Goal: Information Seeking & Learning: Find specific fact

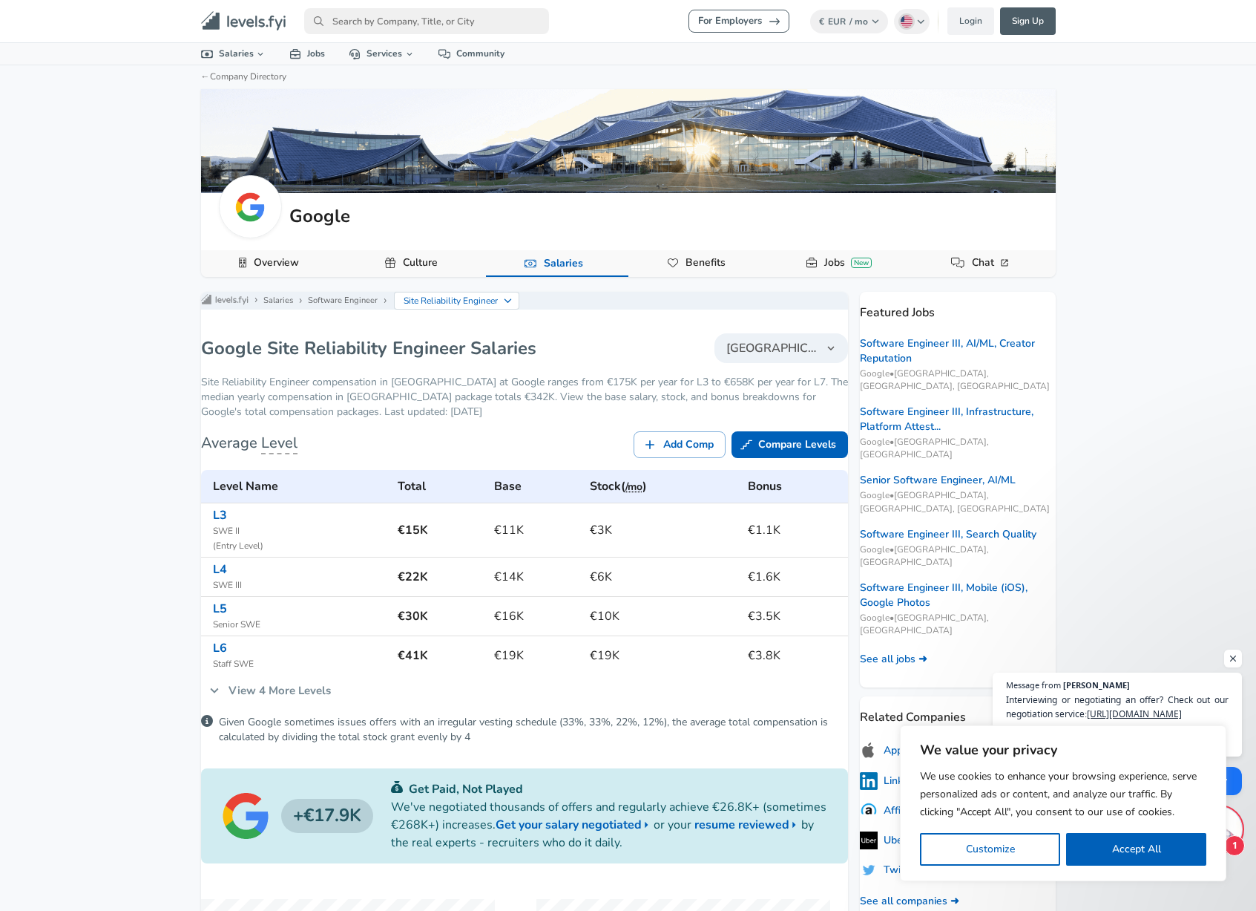
click at [802, 363] on button "[GEOGRAPHIC_DATA]" at bounding box center [782, 348] width 134 height 30
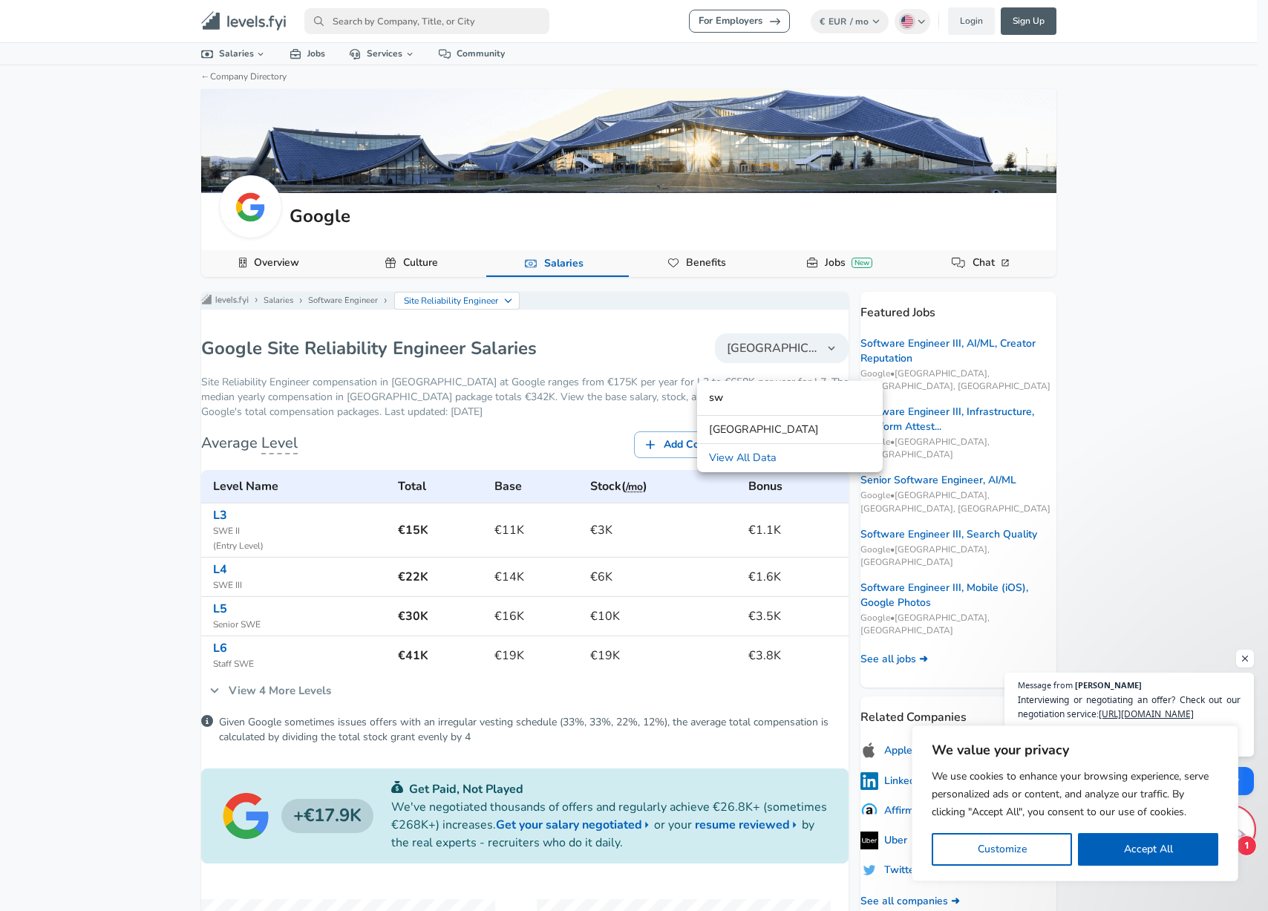
type input "sw"
click at [775, 430] on link "[GEOGRAPHIC_DATA]" at bounding box center [790, 430] width 186 height 22
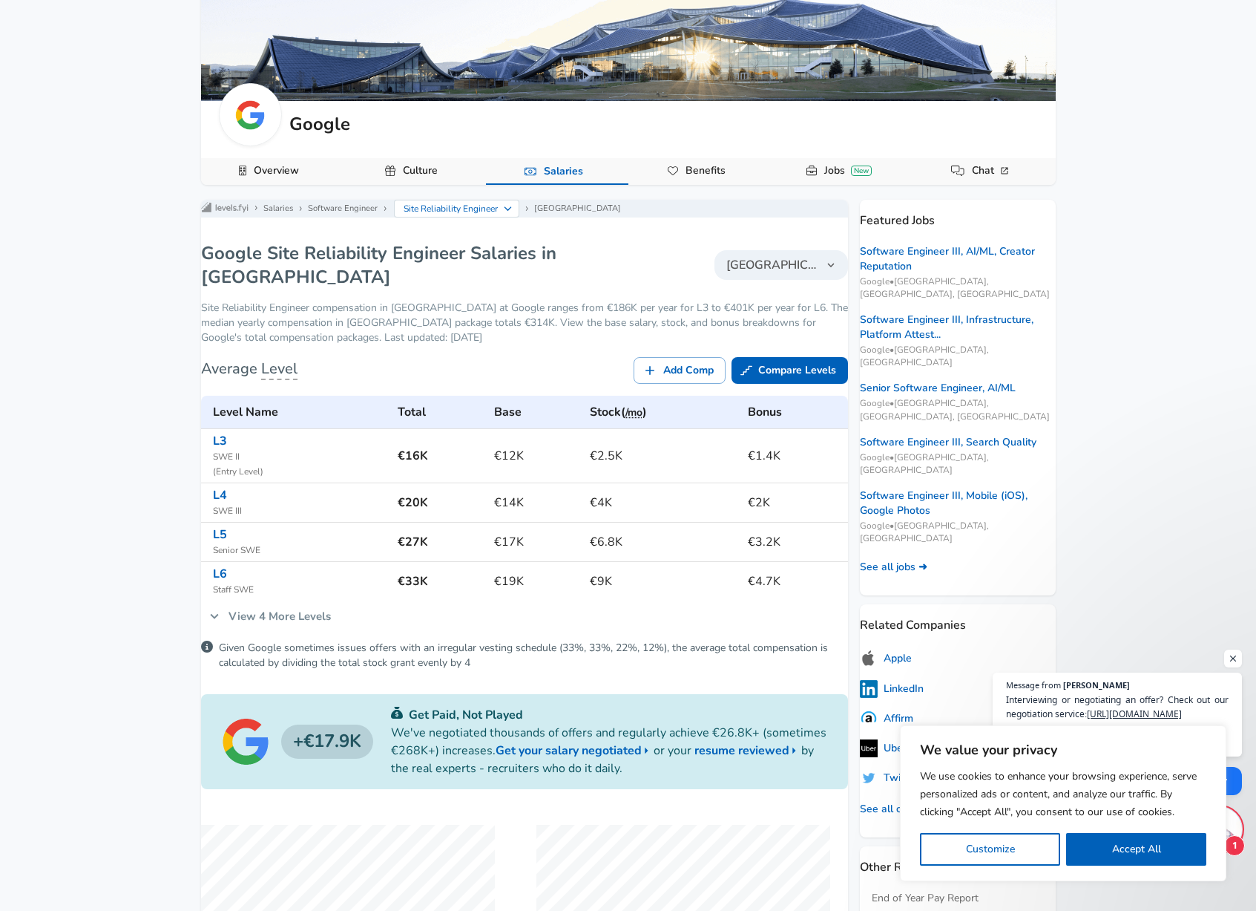
scroll to position [89, 0]
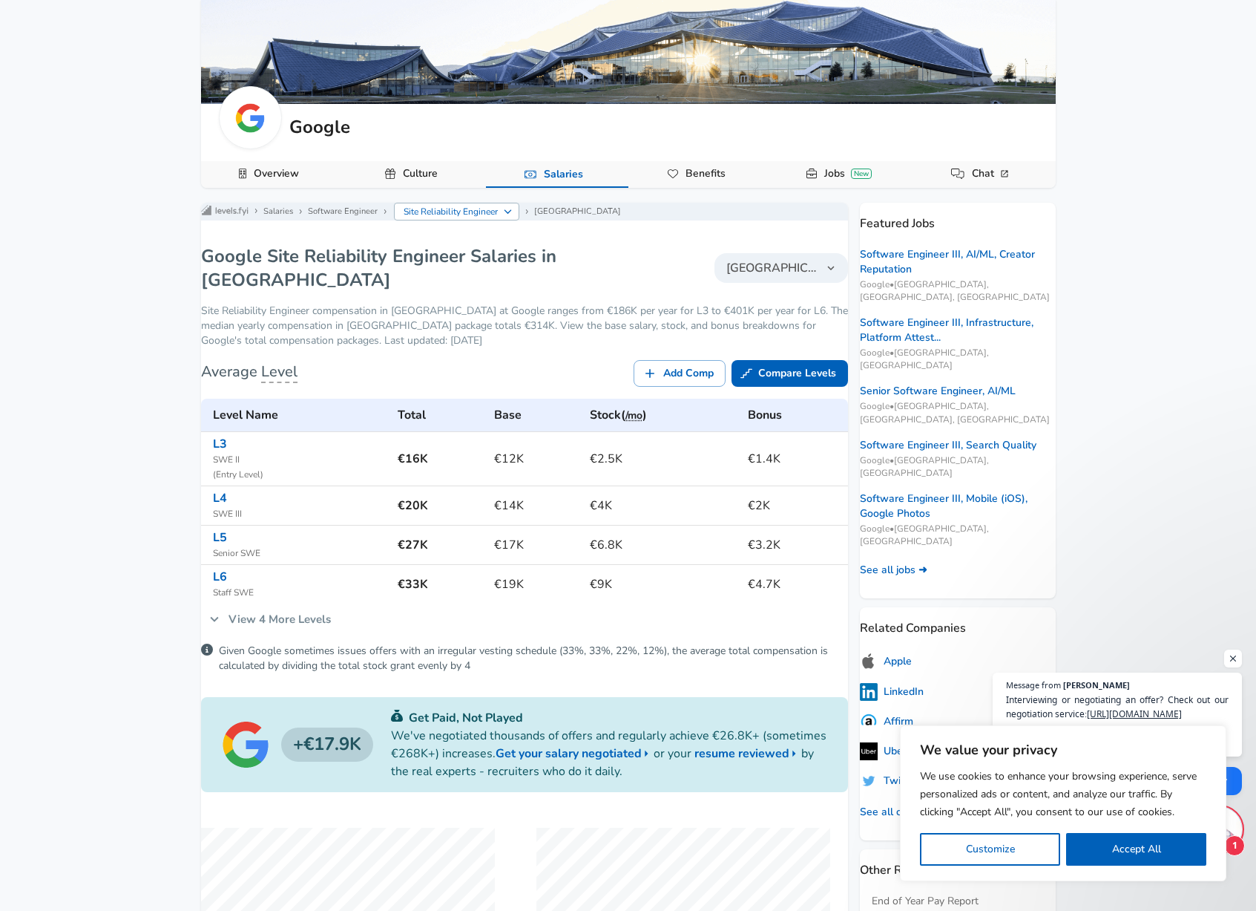
click at [490, 218] on p "Site Reliability Engineer" at bounding box center [451, 211] width 95 height 13
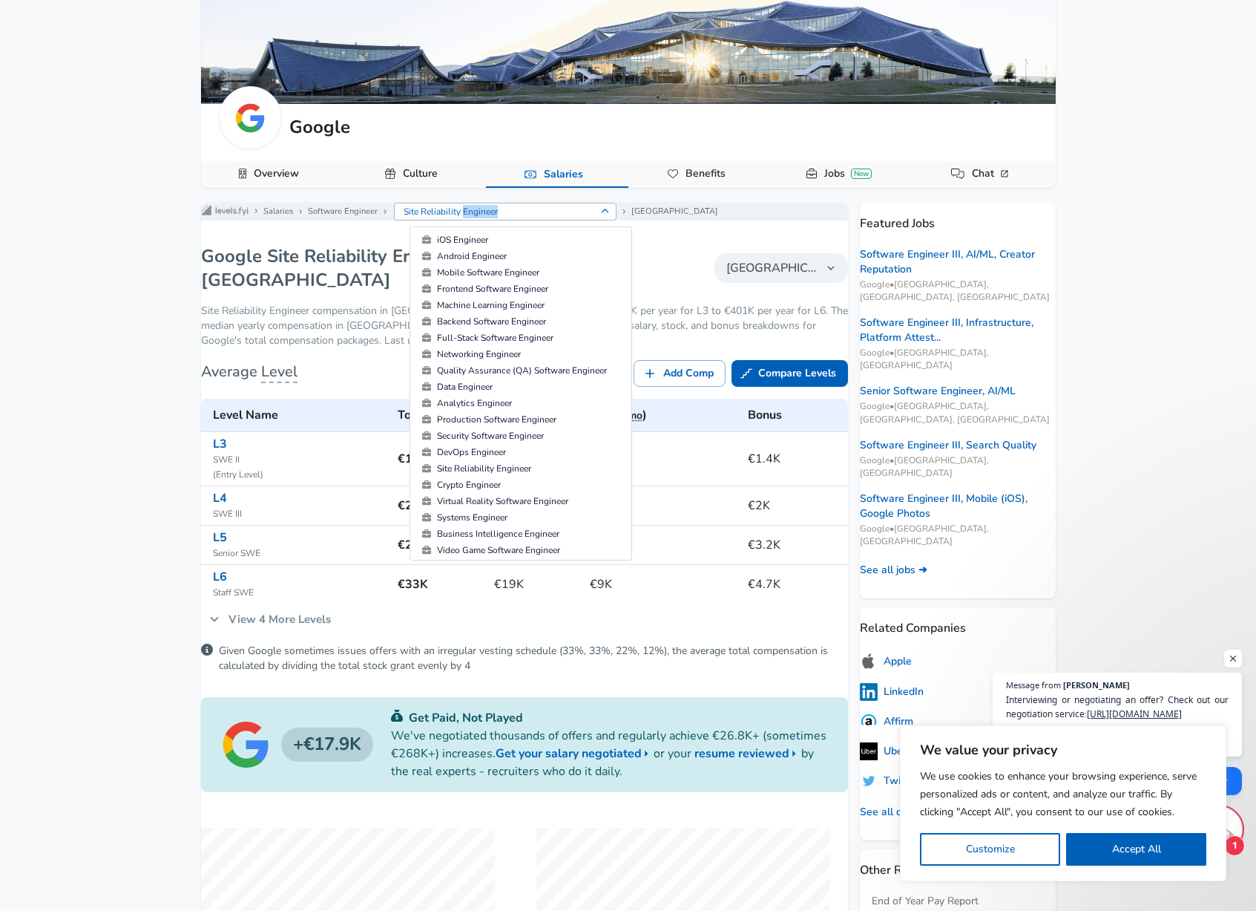
click at [490, 218] on p "Site Reliability Engineer" at bounding box center [500, 211] width 192 height 13
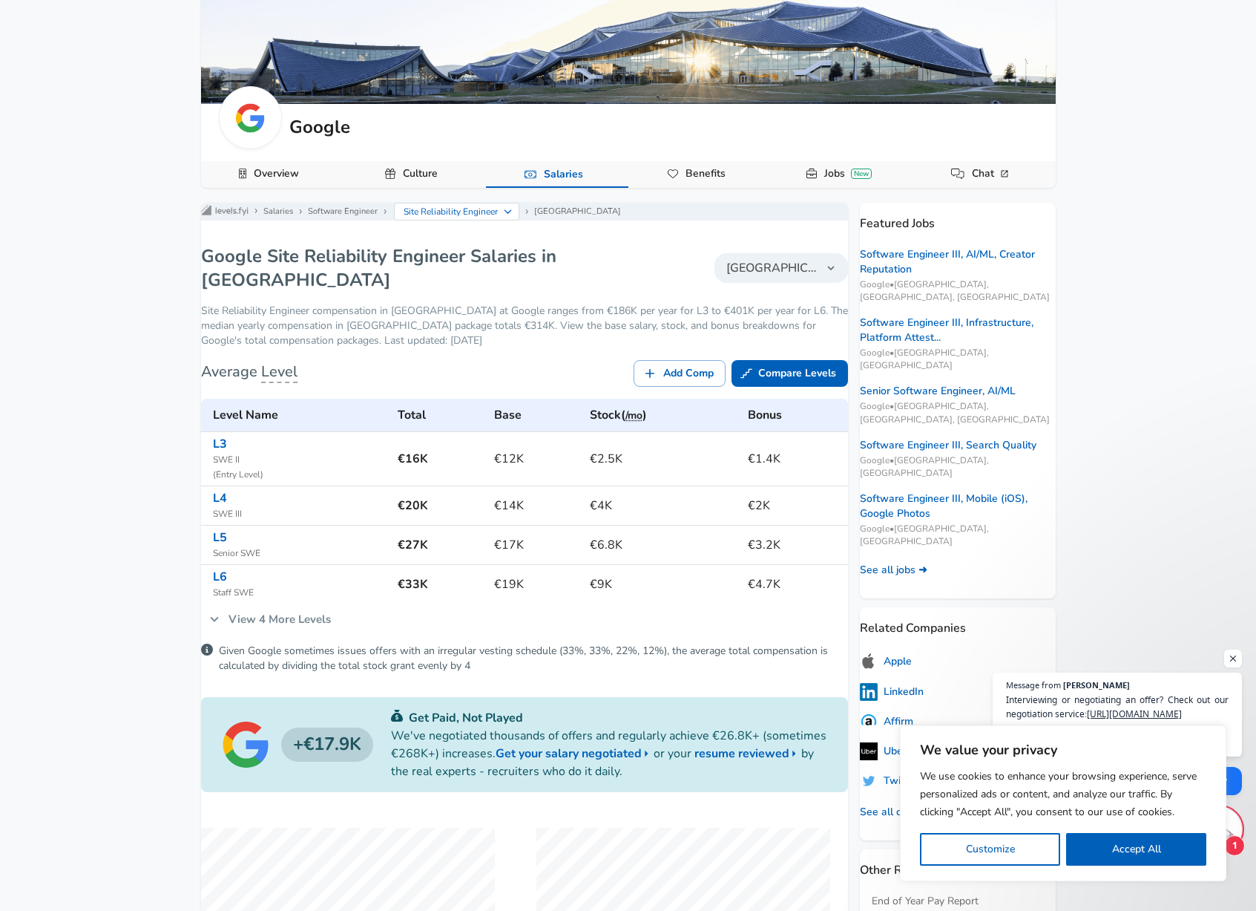
click at [585, 269] on h1 "Google Site Reliability Engineer Salaries in [GEOGRAPHIC_DATA]" at bounding box center [423, 267] width 445 height 47
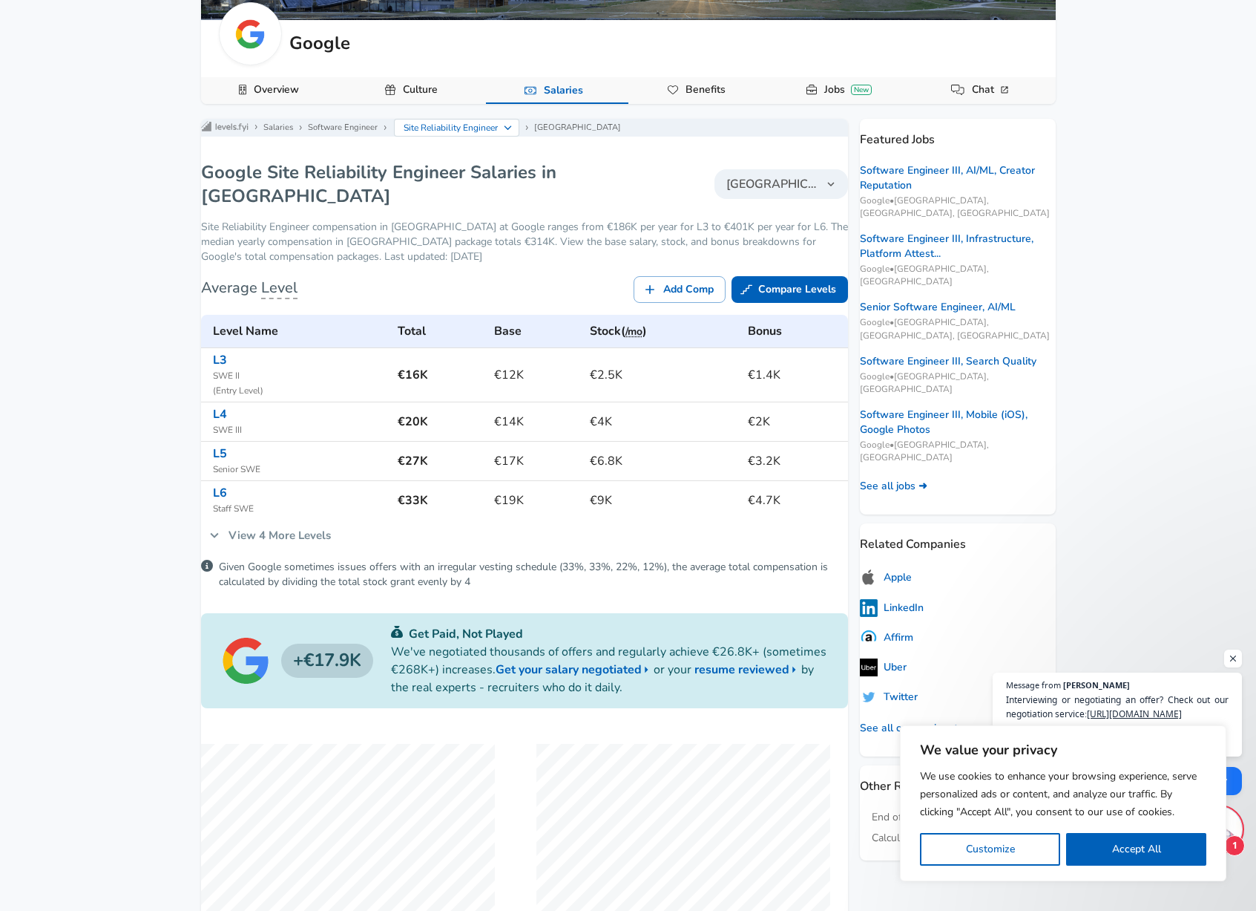
scroll to position [178, 0]
